Goal: Check status: Check status

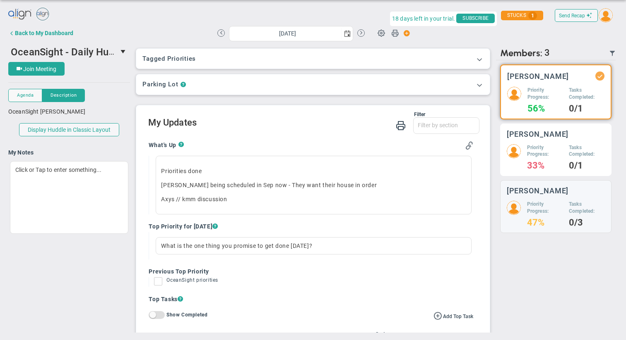
click at [556, 145] on h5 "Priority Progress:" at bounding box center [545, 151] width 36 height 14
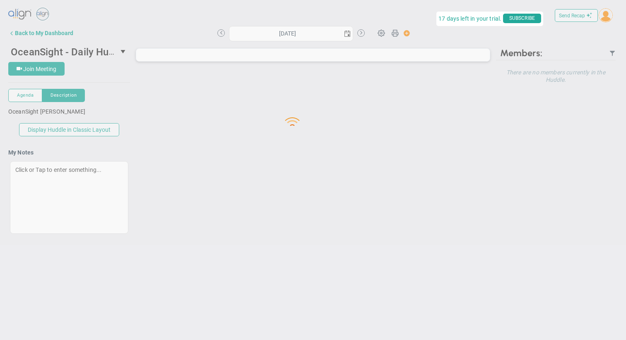
type input "[DATE]"
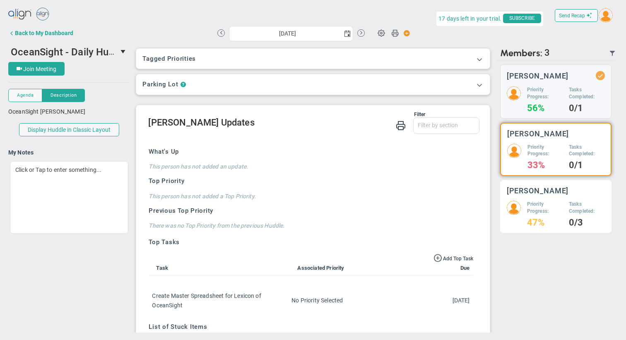
click at [545, 211] on h5 "Priority Progress:" at bounding box center [545, 208] width 36 height 14
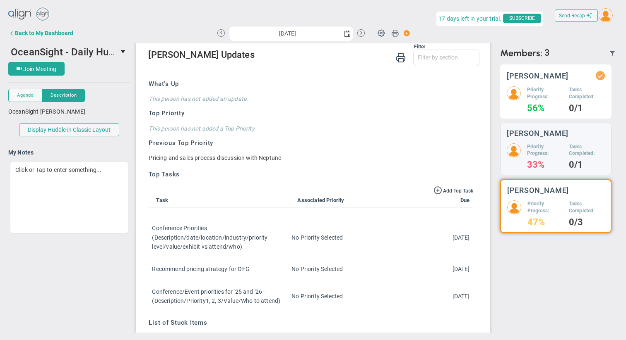
click at [550, 95] on h5 "Priority Progress:" at bounding box center [545, 93] width 36 height 14
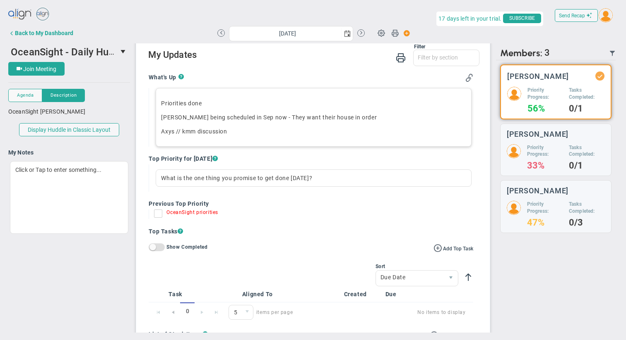
click at [194, 103] on p "Priorities done" at bounding box center [313, 103] width 304 height 8
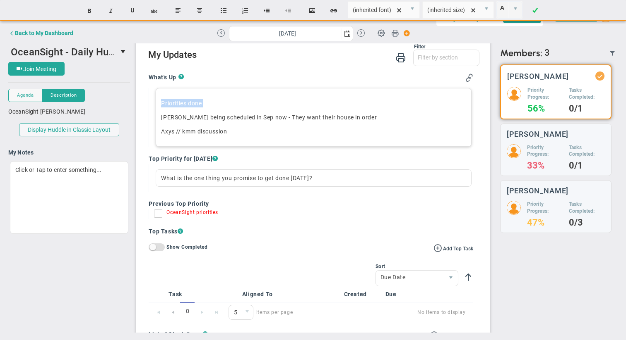
click at [194, 103] on p "Priorities done" at bounding box center [313, 103] width 304 height 8
click at [249, 105] on p "Need to firm up itinerary" at bounding box center [313, 103] width 304 height 8
click at [180, 115] on span "[PERSON_NAME] being scheduled in Sep now - They want their house in order" at bounding box center [270, 117] width 218 height 7
drag, startPoint x: 277, startPoint y: 117, endPoint x: 363, endPoint y: 117, distance: 86.0
click at [363, 117] on p "[PERSON_NAME] being scheduled in Sep now - They want their house in order" at bounding box center [313, 117] width 304 height 8
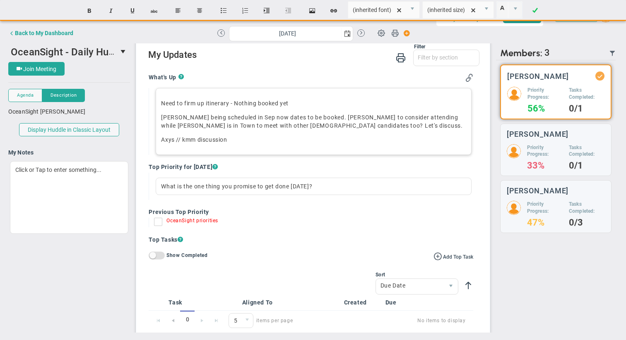
click at [253, 139] on p "Axys // kmm discussion" at bounding box center [313, 140] width 304 height 8
click at [222, 185] on div "What is the one thing you promise to get done [DATE]?" at bounding box center [313, 186] width 315 height 17
click at [203, 185] on div "Bartington Dates" at bounding box center [313, 186] width 315 height 17
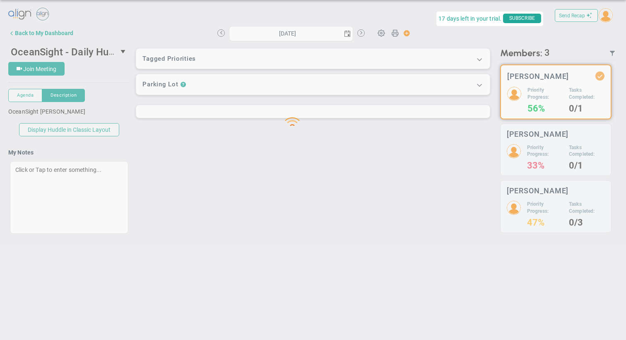
click at [352, 122] on div "Loading... Send Recap Profile Contact your Advisor Share! Become an Affiliate" at bounding box center [312, 127] width 609 height 243
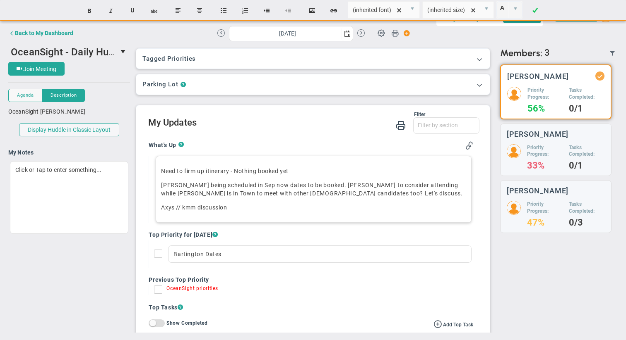
click at [337, 191] on p "Bartington being scheduled in Sep now dates to be booked. Tyler to consider att…" at bounding box center [313, 189] width 304 height 17
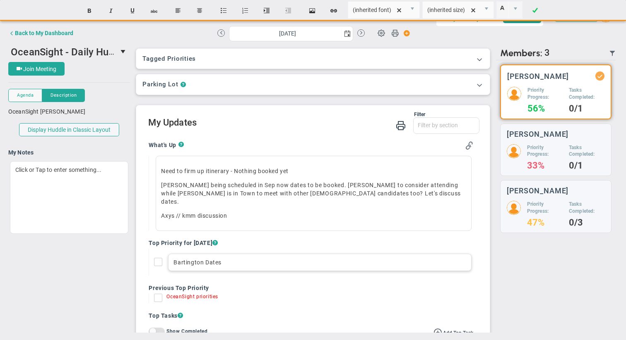
click at [205, 254] on div "Bartington Dates" at bounding box center [319, 262] width 303 height 17
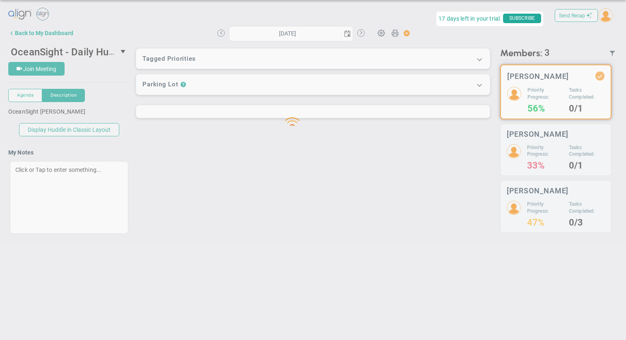
click at [158, 216] on div "Loading... Send Recap Profile Contact your Advisor Share! Become an Affiliate" at bounding box center [312, 127] width 609 height 243
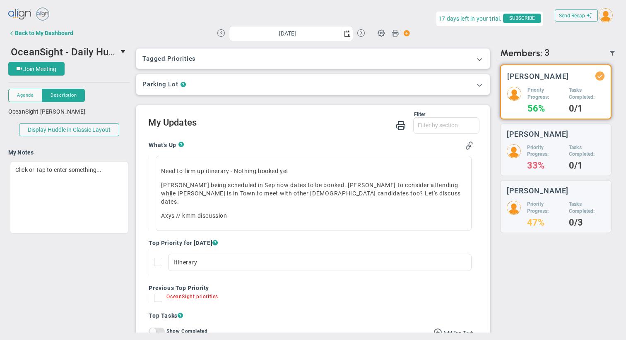
click at [158, 296] on input "OceanSight priorities" at bounding box center [160, 300] width 8 height 8
checkbox input "true"
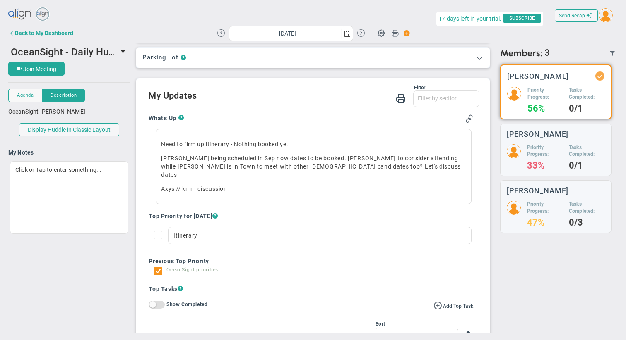
scroll to position [16, 0]
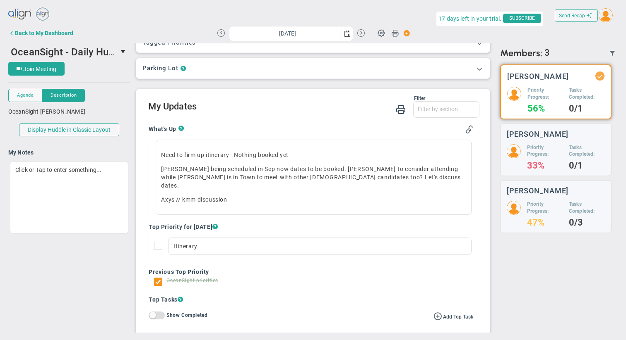
click at [468, 129] on span at bounding box center [469, 129] width 8 height 8
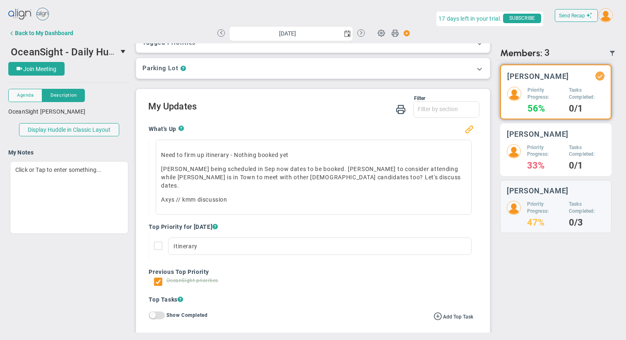
click at [546, 156] on h5 "Priority Progress:" at bounding box center [545, 151] width 36 height 14
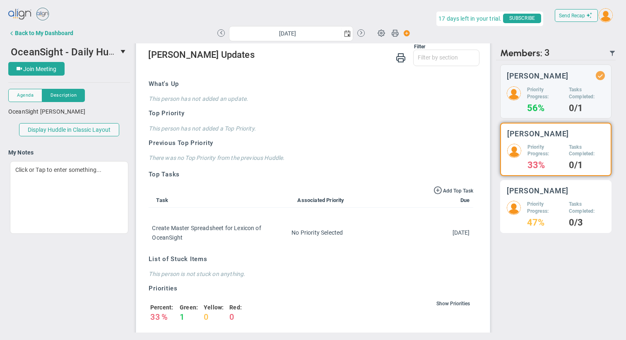
click at [552, 197] on div "Matt Burdyny Priority Progress: 47% Tasks Completed: 0/3" at bounding box center [555, 206] width 111 height 53
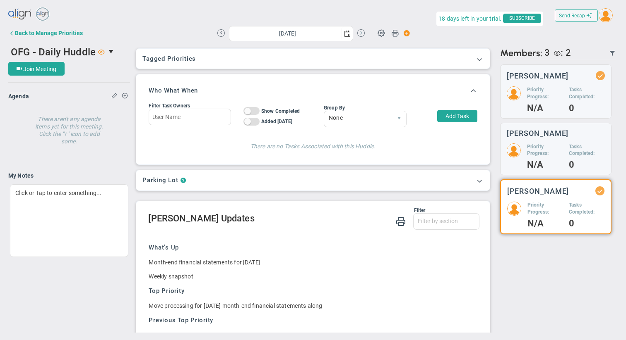
click at [360, 33] on button at bounding box center [360, 32] width 7 height 7
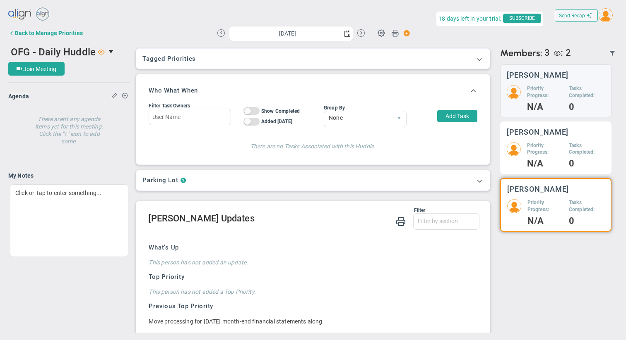
click at [548, 138] on div "Matthew Kowalczyk Priority Progress: N/A Tasks Completed: 0" at bounding box center [555, 148] width 111 height 53
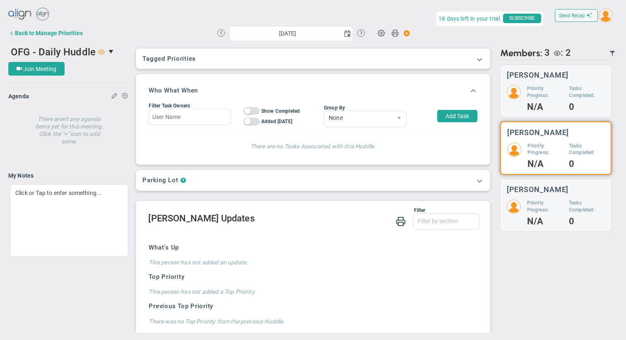
scroll to position [140, 0]
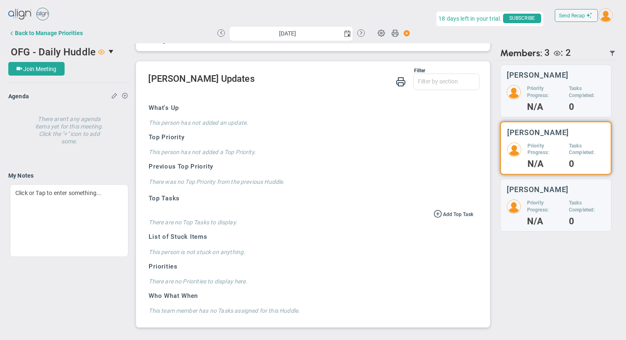
click at [549, 62] on div "Alison Proctor Priority Progress: N/A Tasks Completed: 0 Matthew Kowalczyk Prio…" at bounding box center [556, 148] width 120 height 176
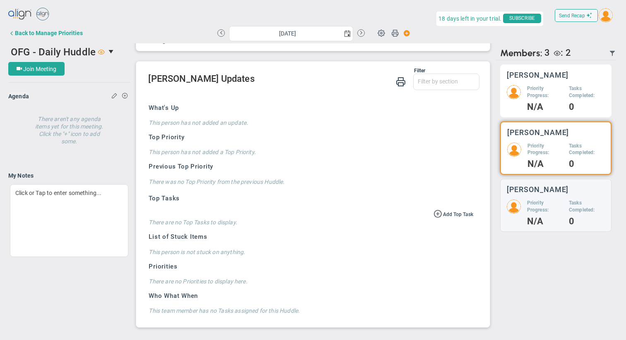
click at [547, 85] on h5 "Priority Progress:" at bounding box center [545, 92] width 36 height 14
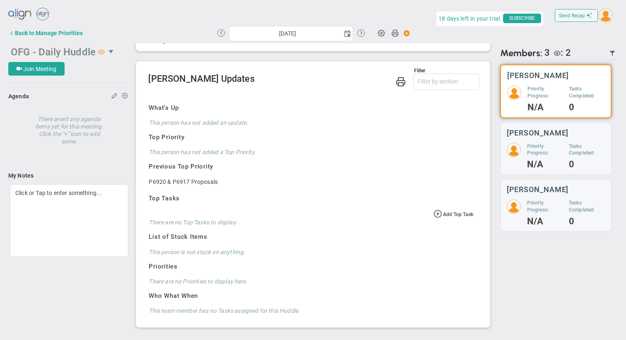
click at [111, 50] on span "select" at bounding box center [111, 51] width 7 height 7
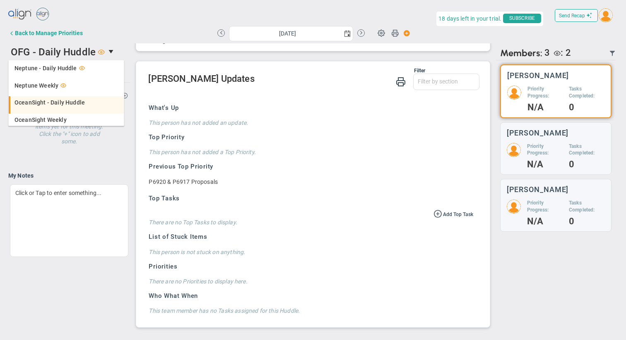
click at [55, 103] on span "OceanSight - Daily Huddle" at bounding box center [49, 103] width 70 height 6
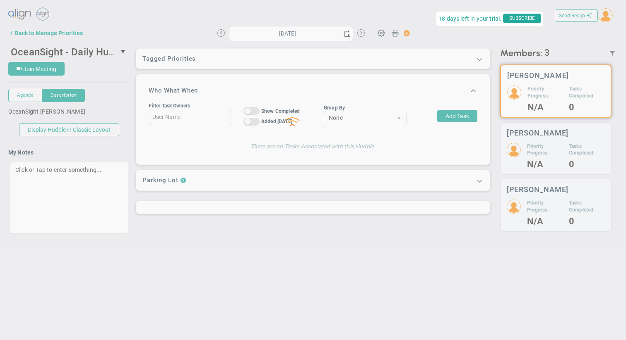
type input "[DATE]"
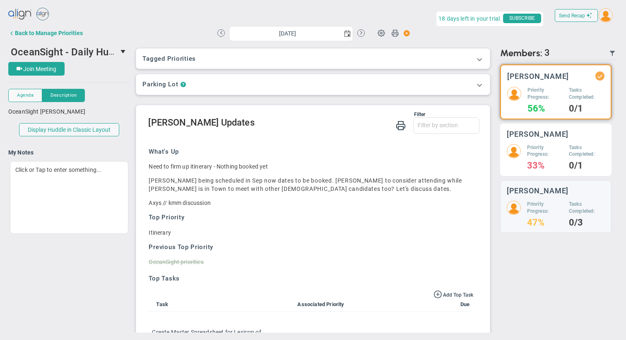
click at [563, 158] on div "Priority Progress: 33% Tasks Completed: 0/1" at bounding box center [555, 157] width 98 height 26
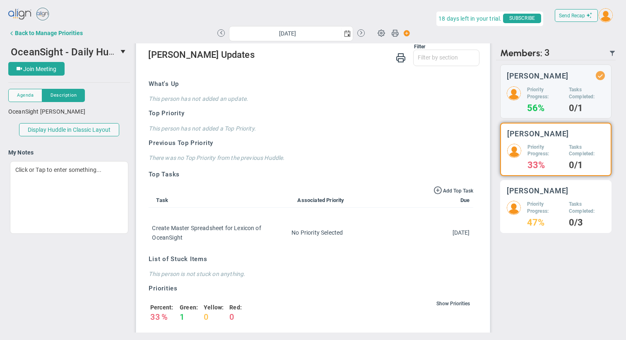
click at [554, 206] on h5 "Priority Progress:" at bounding box center [545, 208] width 36 height 14
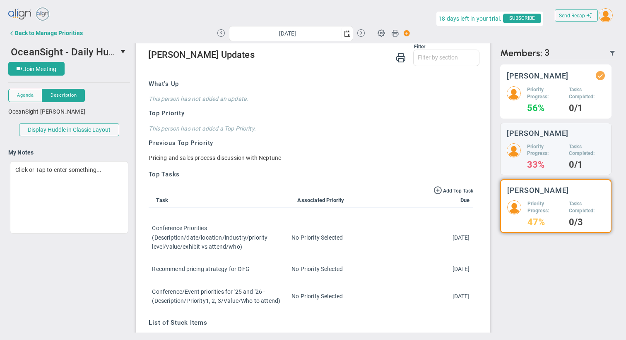
click at [561, 108] on h4 "56%" at bounding box center [545, 108] width 36 height 7
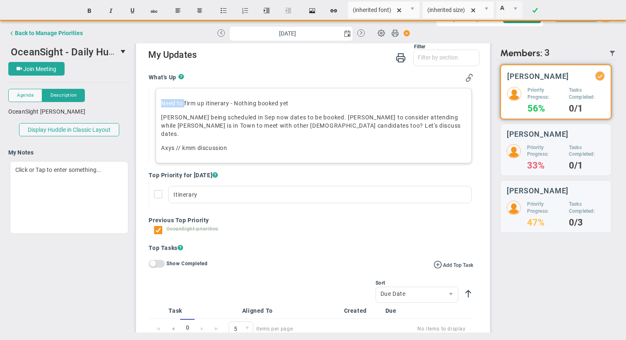
drag, startPoint x: 161, startPoint y: 103, endPoint x: 185, endPoint y: 103, distance: 23.6
click at [185, 103] on p "Need to firm up itinerary - Nothing booked yet" at bounding box center [313, 103] width 304 height 8
click at [160, 104] on div "Focus on firming up itinerary - Nothing booked yet Bartington being scheduled i…" at bounding box center [313, 125] width 315 height 75
